Goal: Ask a question

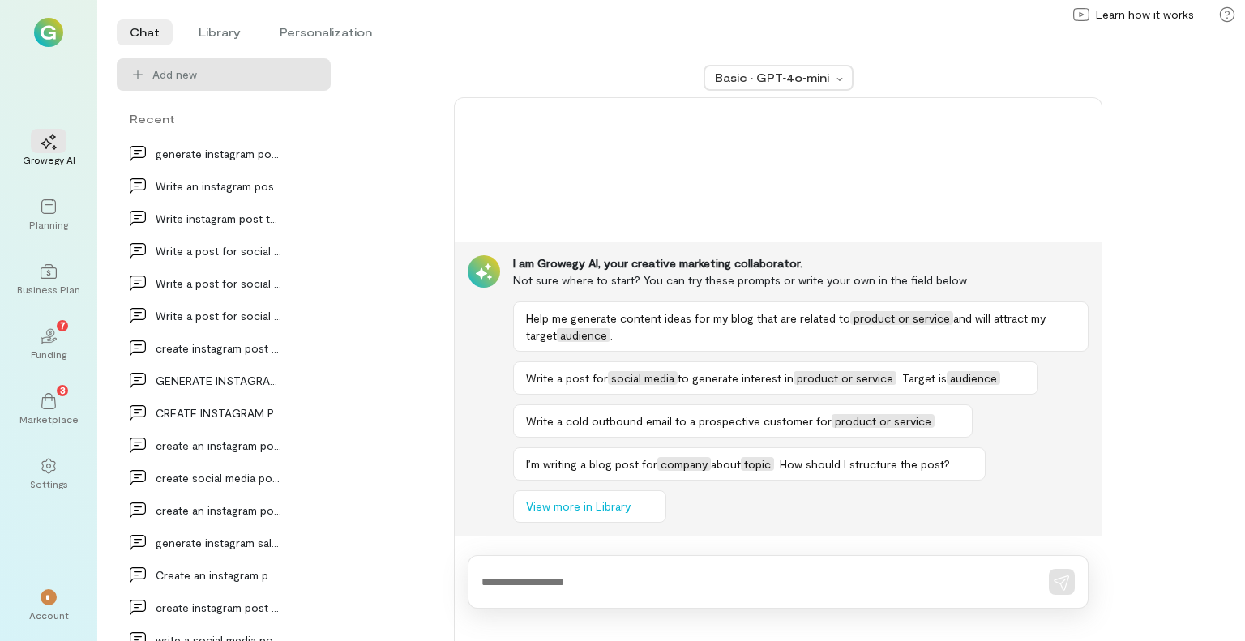
click at [551, 570] on div at bounding box center [778, 581] width 621 height 53
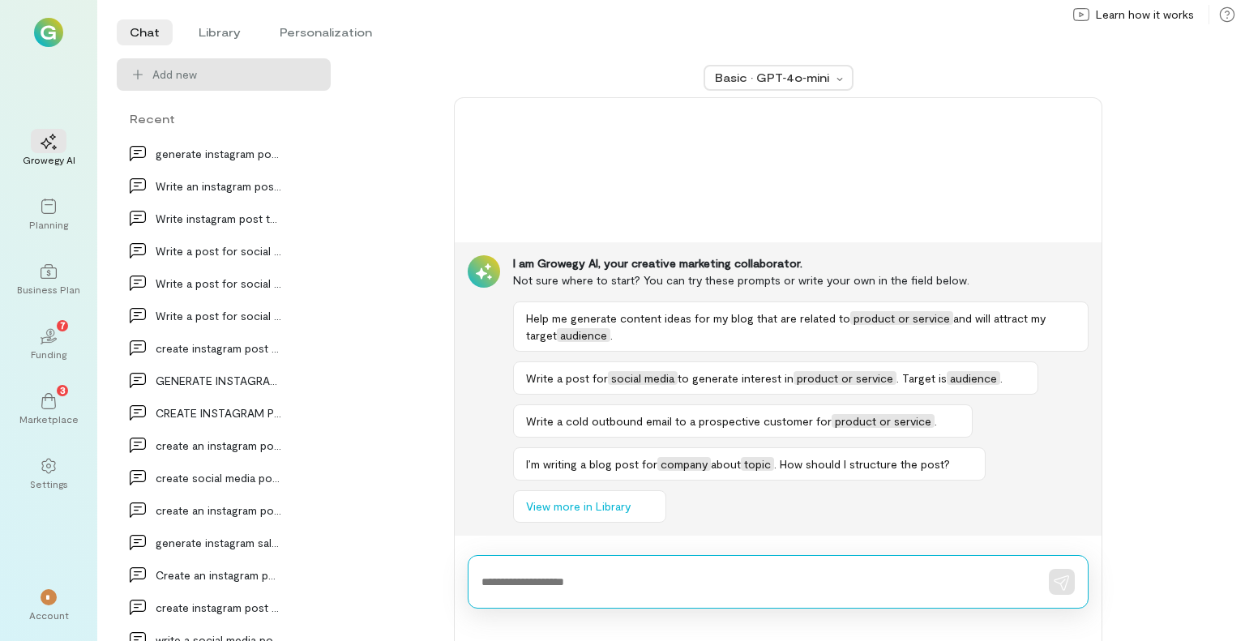
click at [693, 584] on textarea at bounding box center [755, 582] width 548 height 17
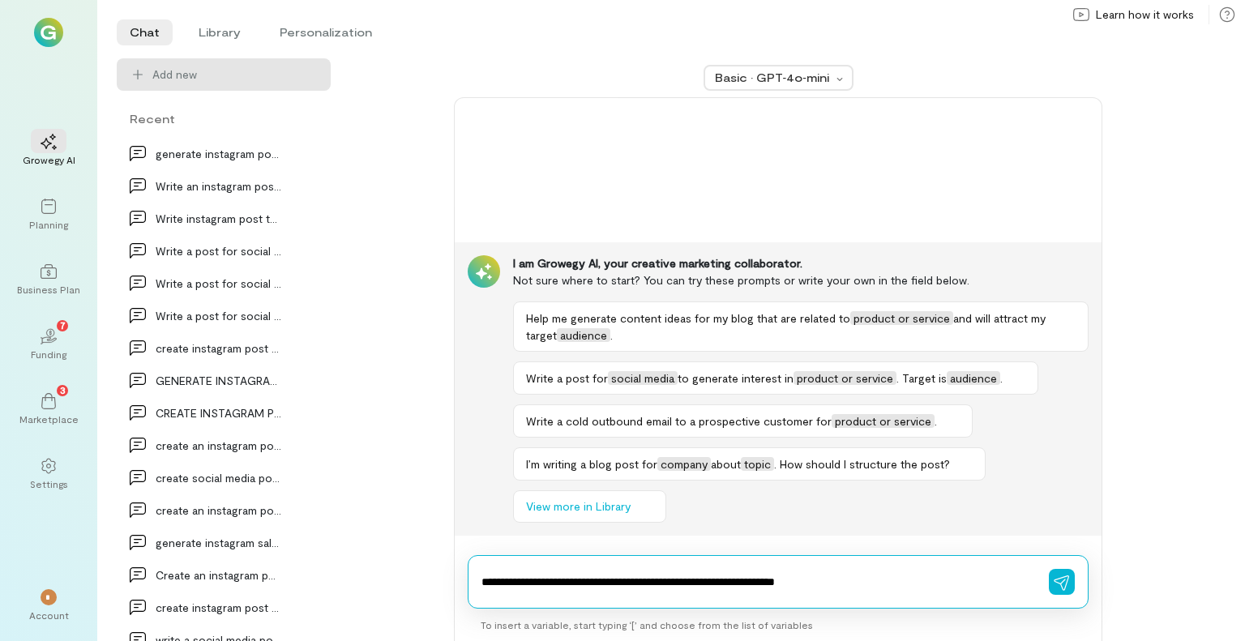
type textarea "**********"
